Goal: Task Accomplishment & Management: Complete application form

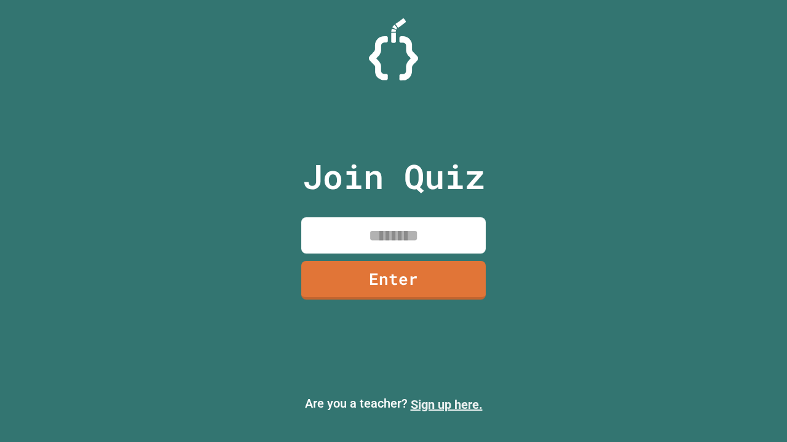
click at [446, 405] on link "Sign up here." at bounding box center [446, 405] width 72 height 15
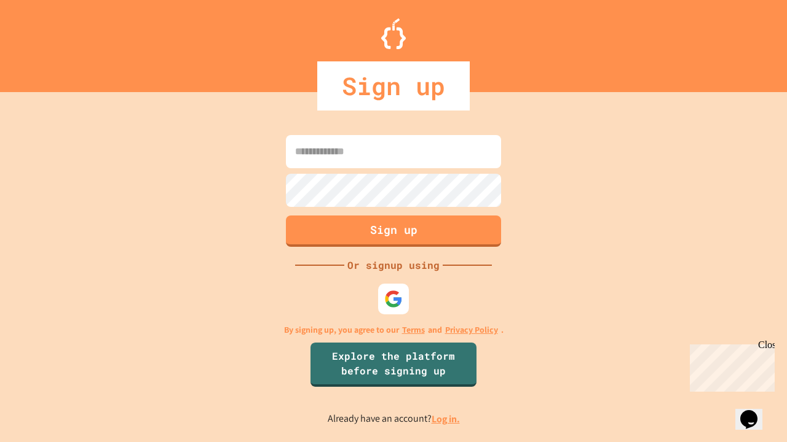
click at [446, 419] on link "Log in." at bounding box center [445, 419] width 28 height 13
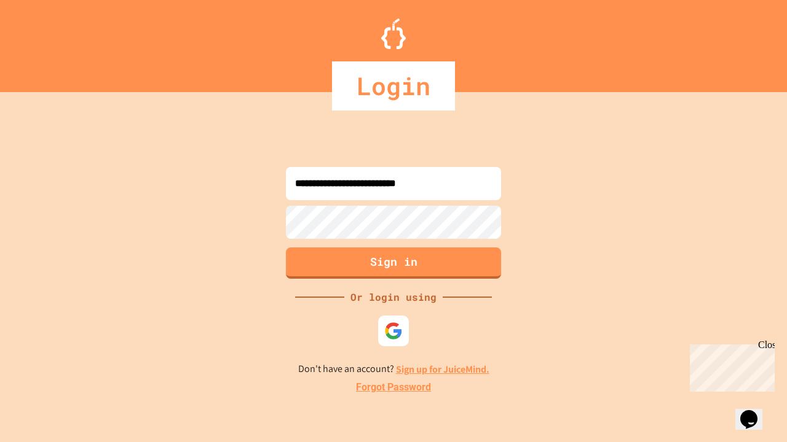
type input "**********"
